Goal: Task Accomplishment & Management: Manage account settings

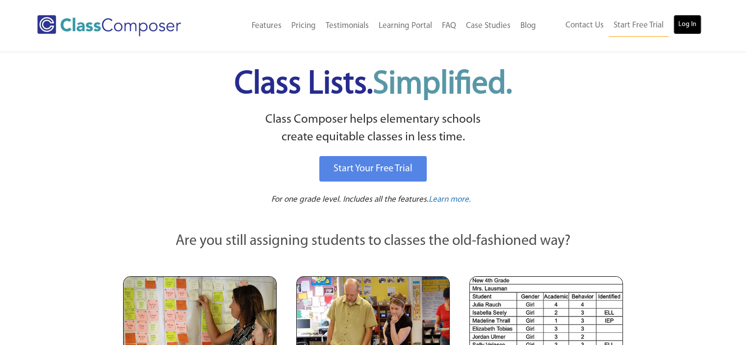
click at [693, 24] on link "Log In" at bounding box center [688, 25] width 28 height 20
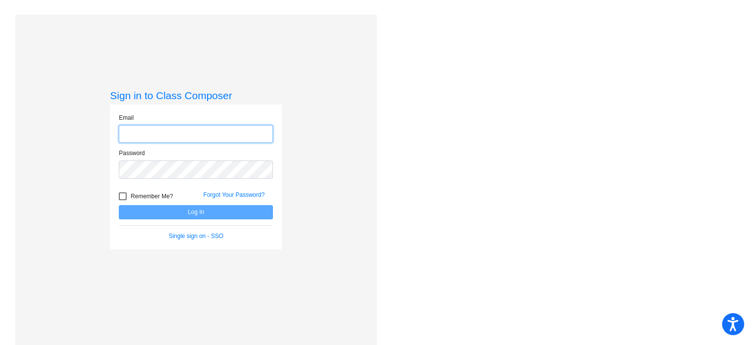
type input "[EMAIL_ADDRESS][DOMAIN_NAME]"
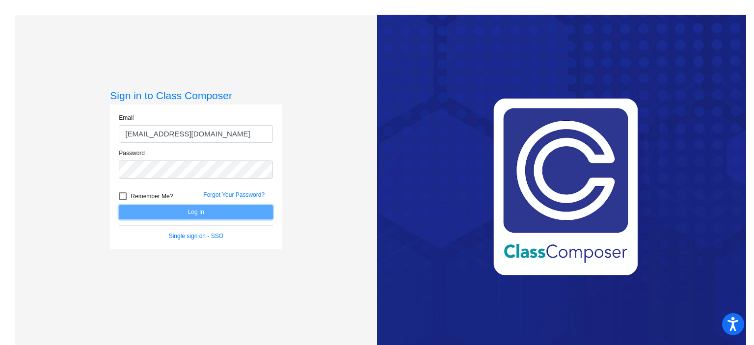
click at [174, 213] on button "Log In" at bounding box center [196, 212] width 154 height 14
